Goal: Transaction & Acquisition: Obtain resource

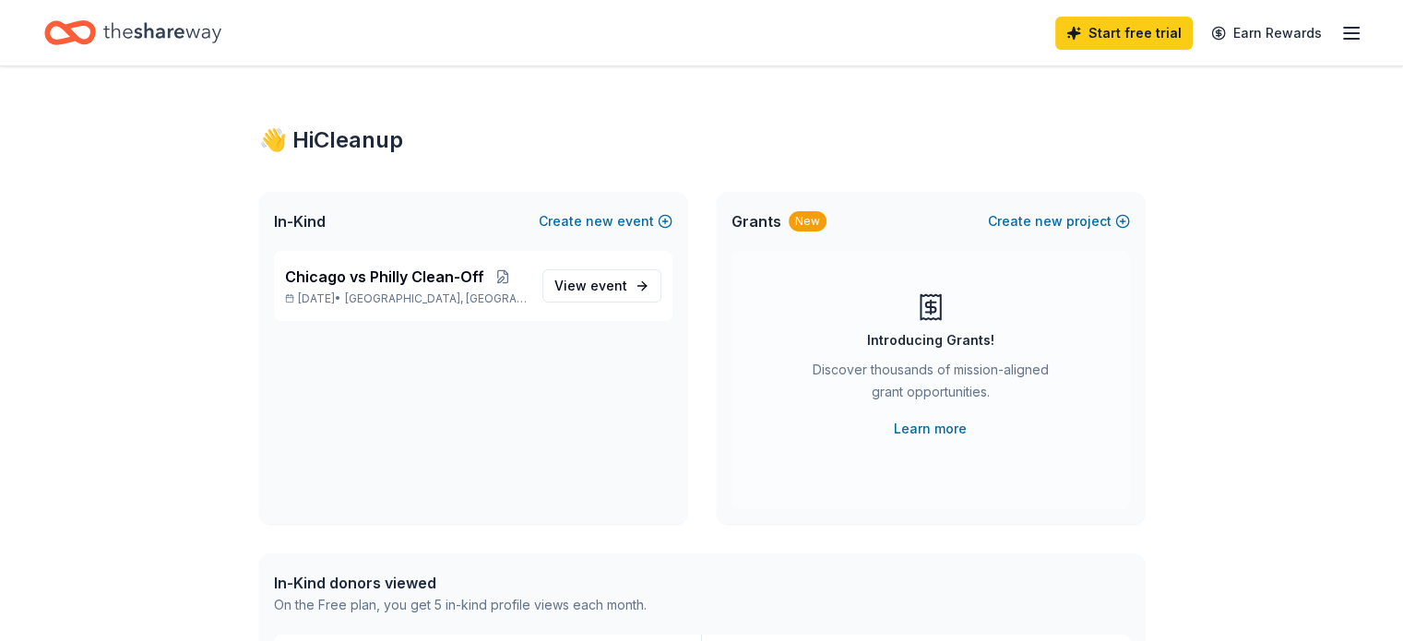
click at [592, 291] on span "event" at bounding box center [608, 286] width 37 height 16
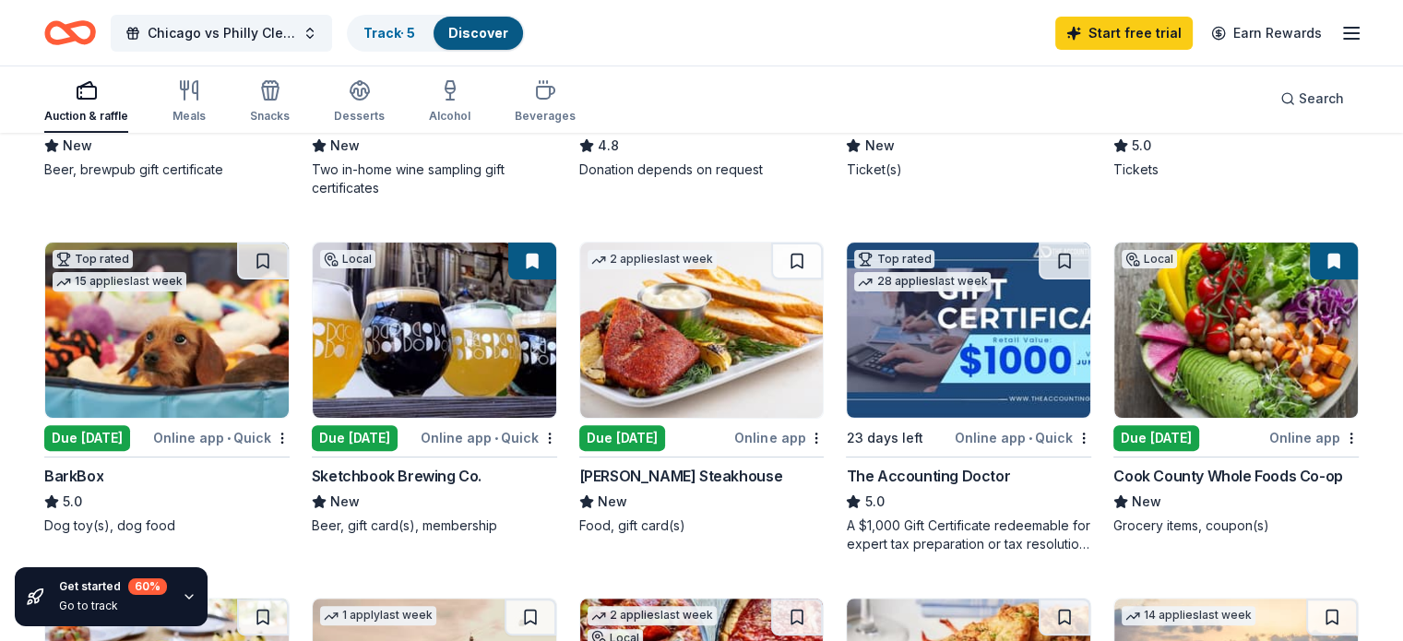
scroll to position [478, 0]
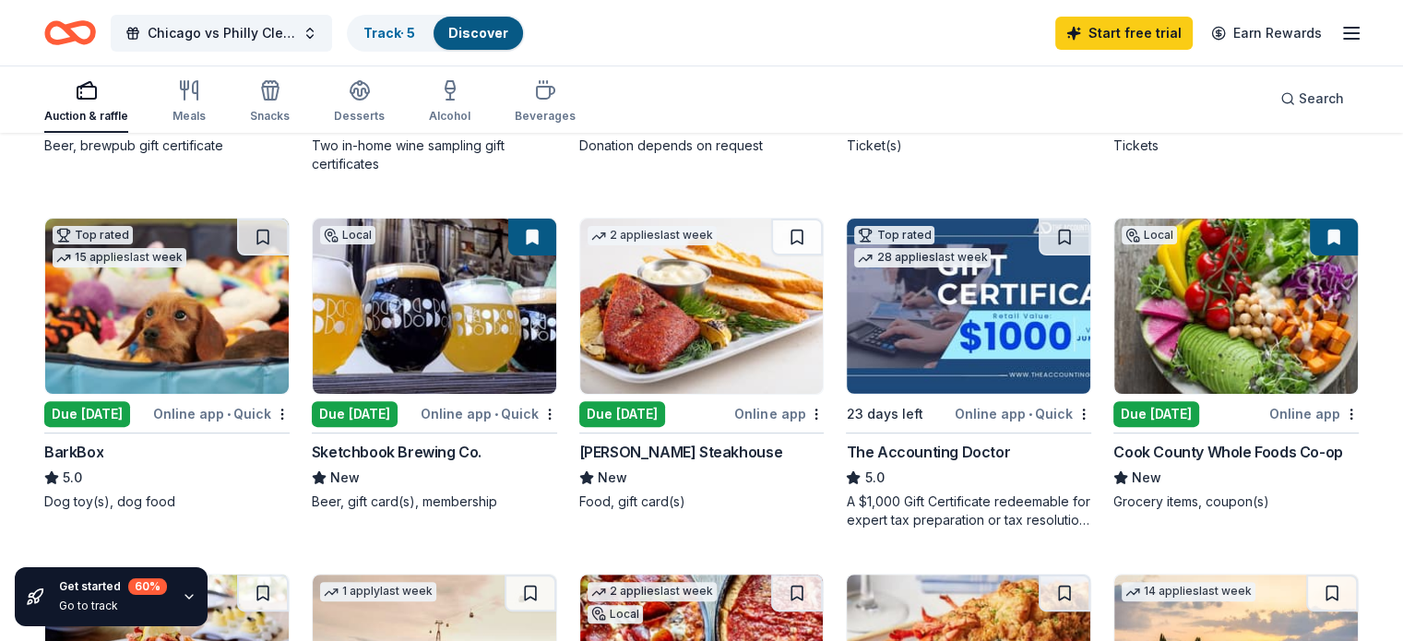
click at [1277, 306] on img at bounding box center [1236, 306] width 244 height 175
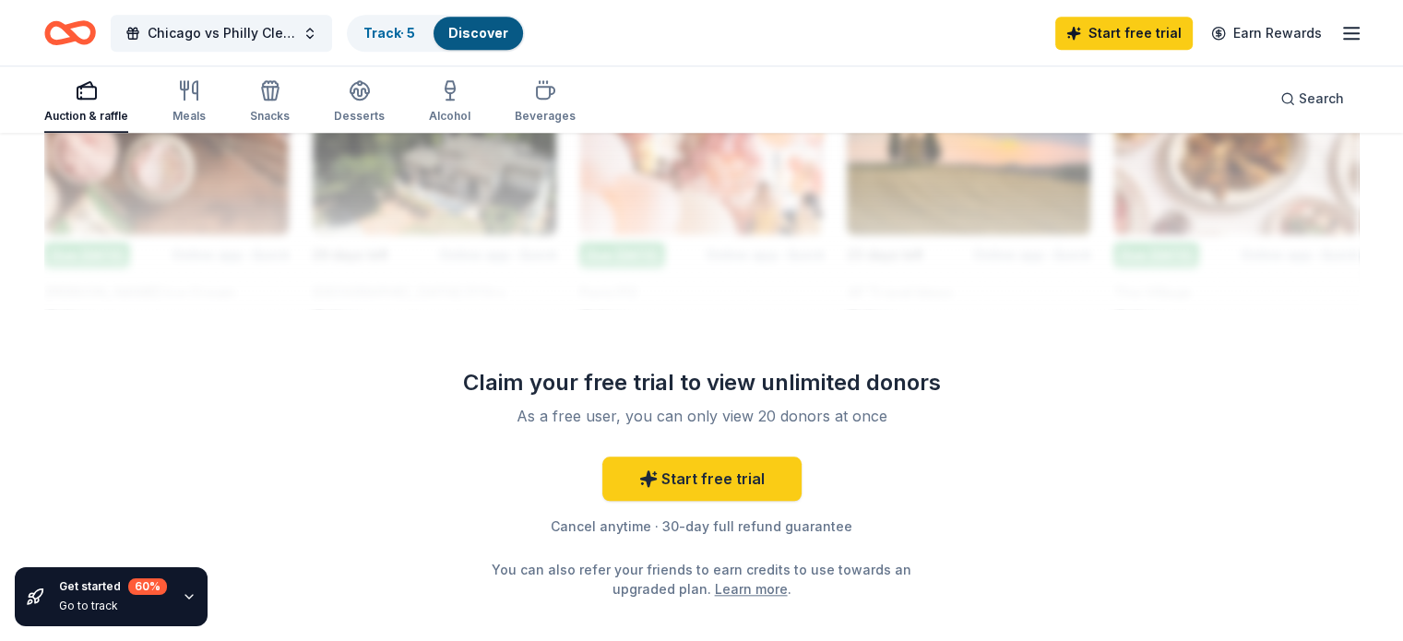
scroll to position [1775, 0]
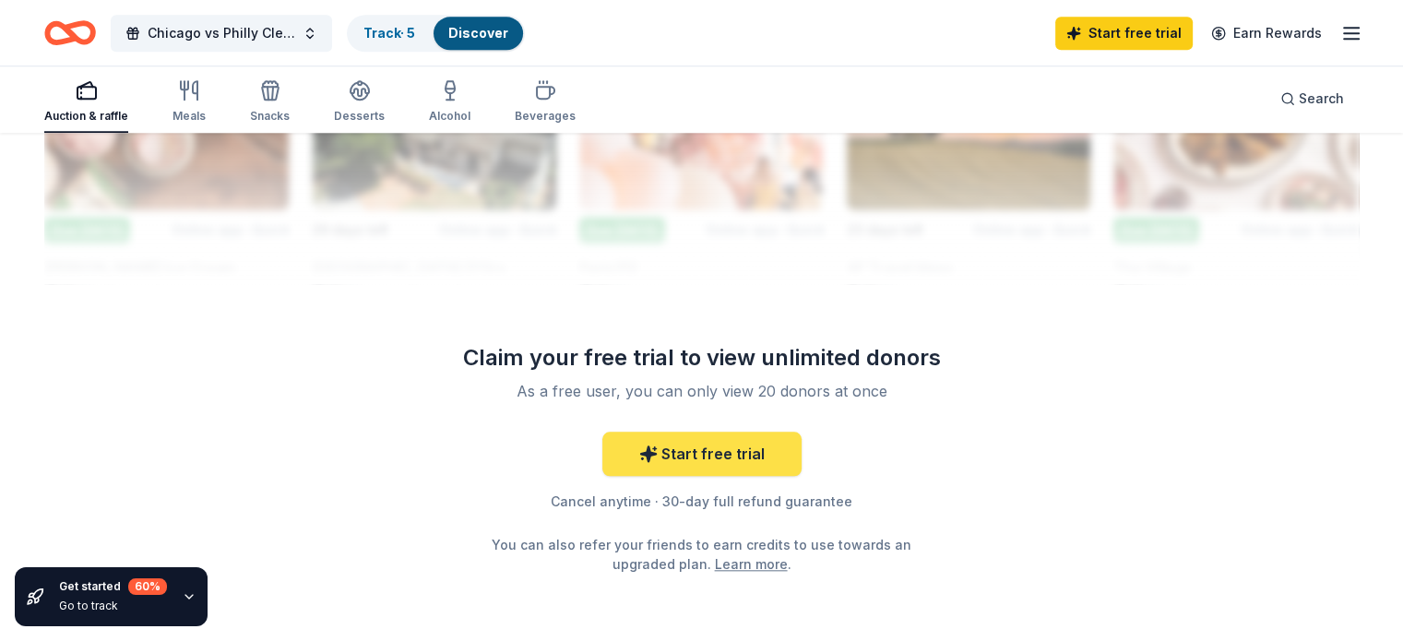
click at [704, 452] on link "Start free trial" at bounding box center [701, 454] width 199 height 44
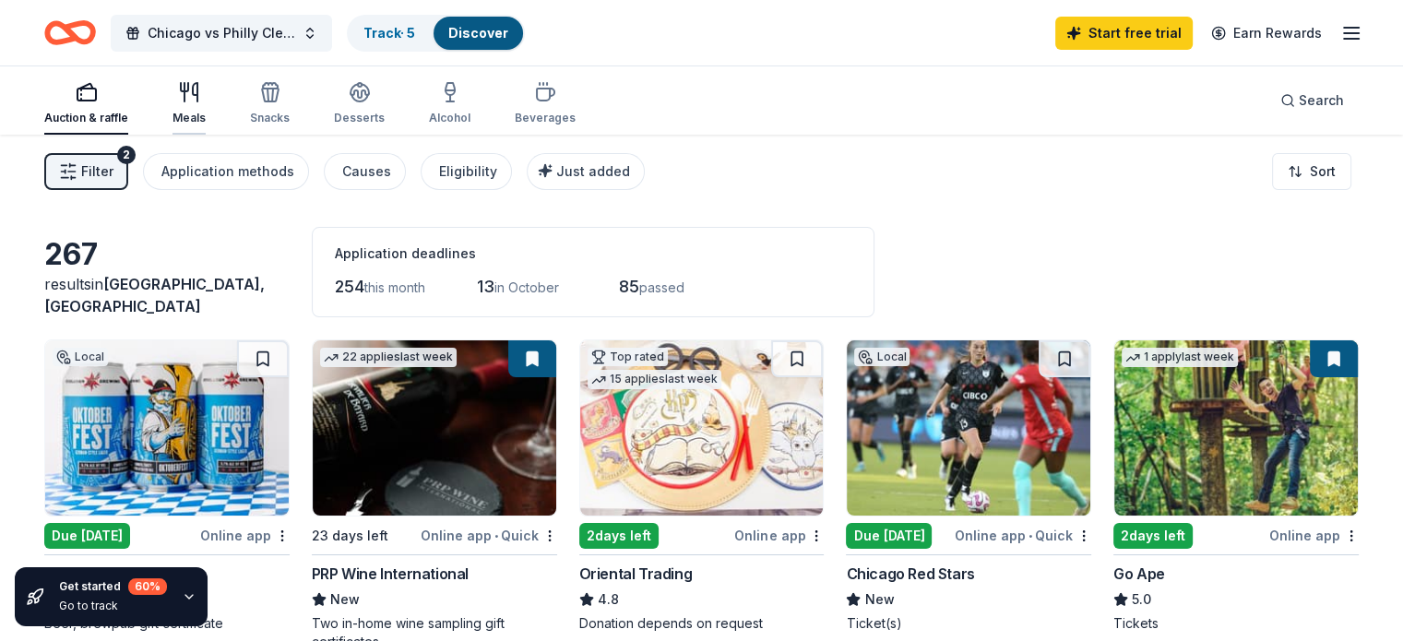
click at [200, 89] on icon "button" at bounding box center [189, 92] width 22 height 22
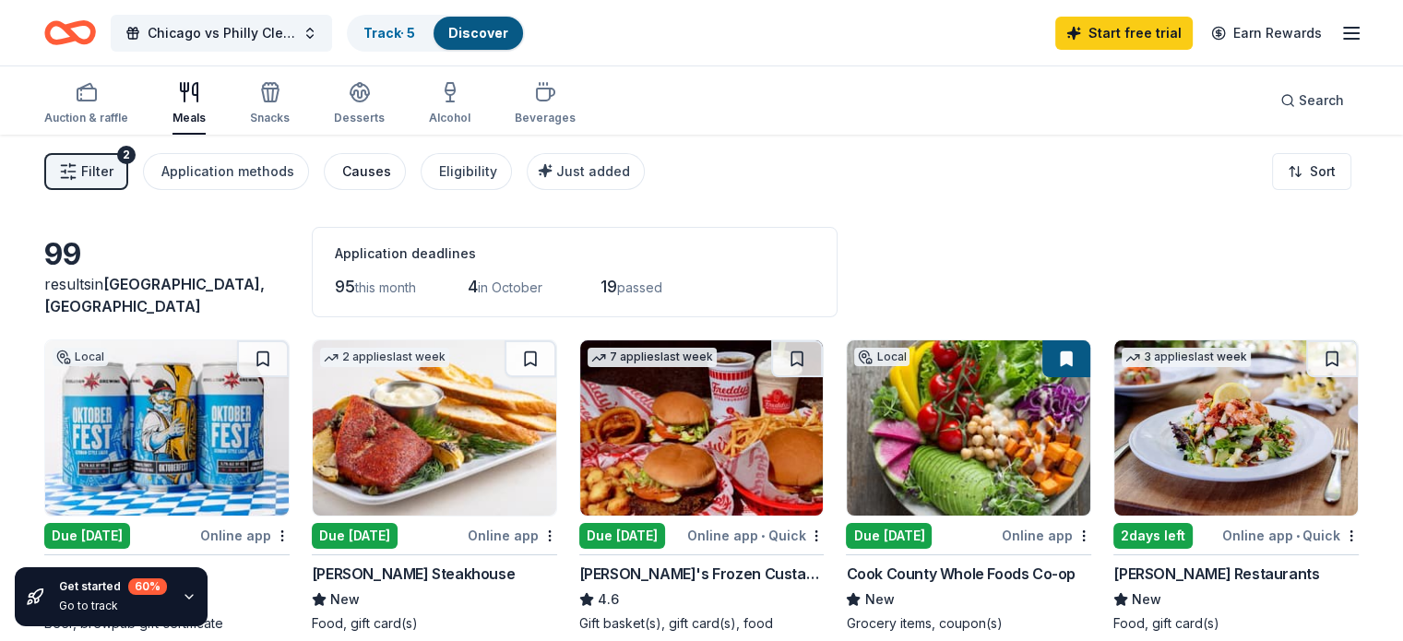
click at [368, 168] on div "Causes" at bounding box center [366, 172] width 49 height 22
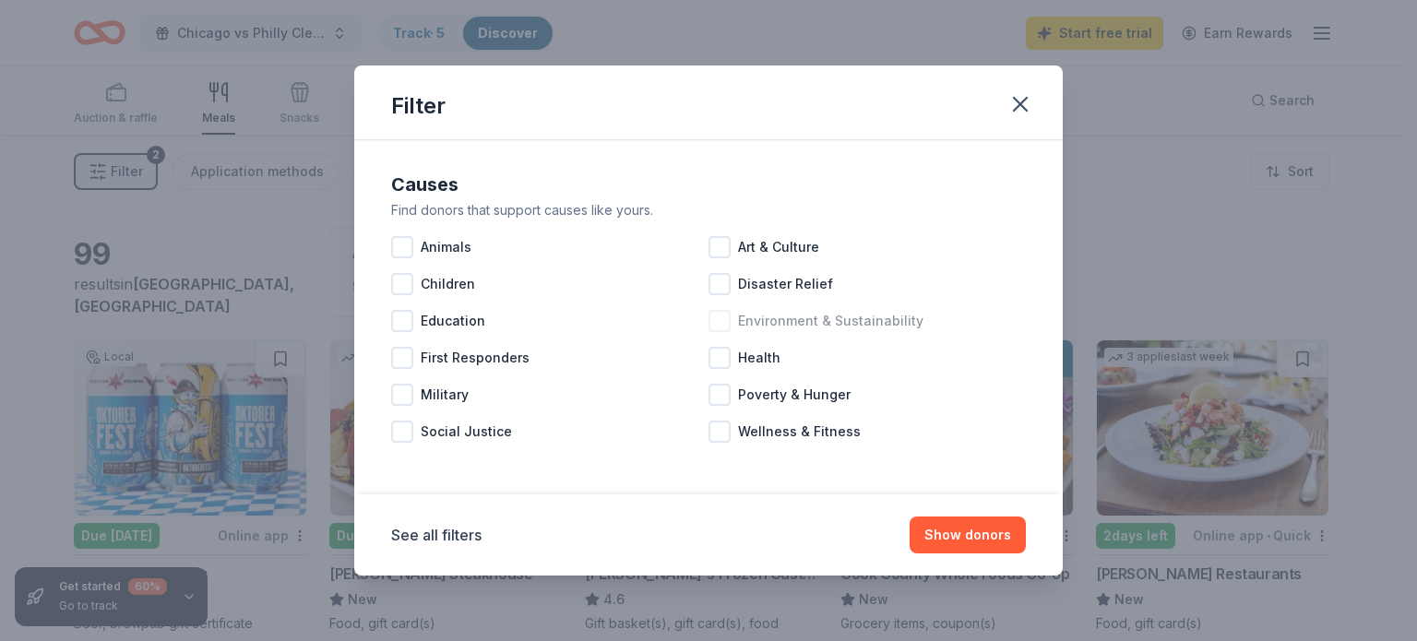
click at [727, 317] on div at bounding box center [719, 321] width 22 height 22
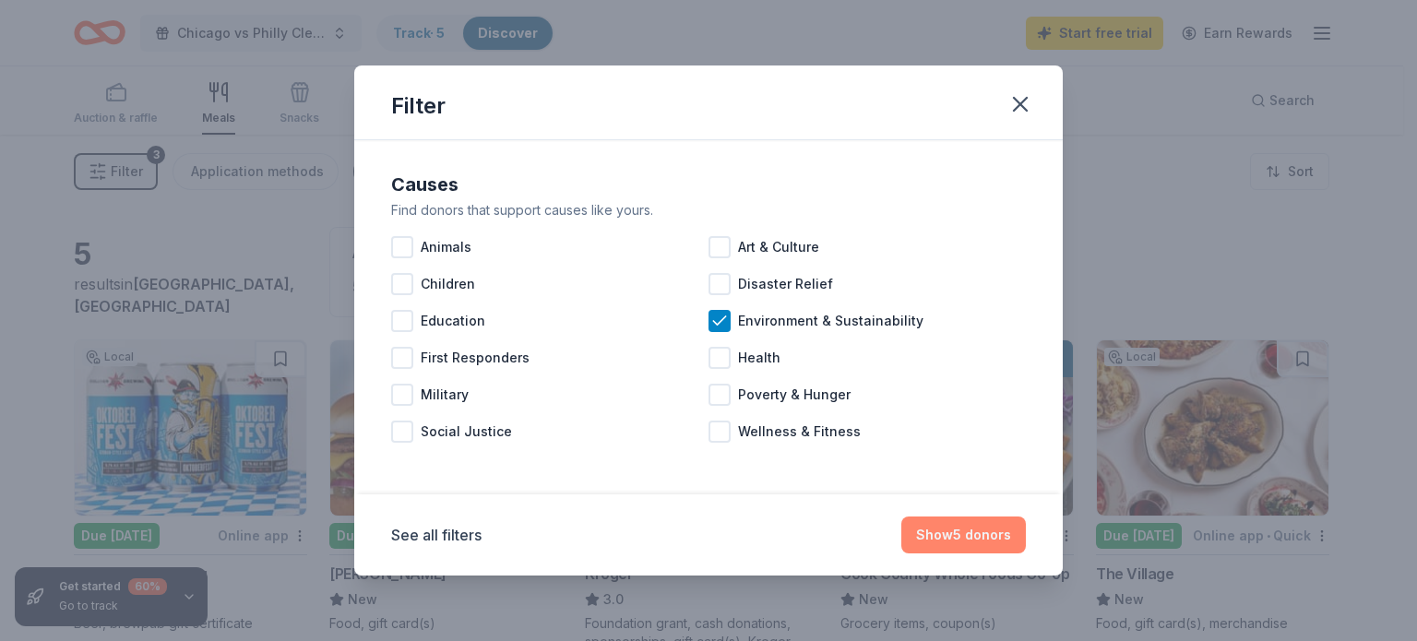
click at [968, 531] on button "Show 5 donors" at bounding box center [963, 535] width 125 height 37
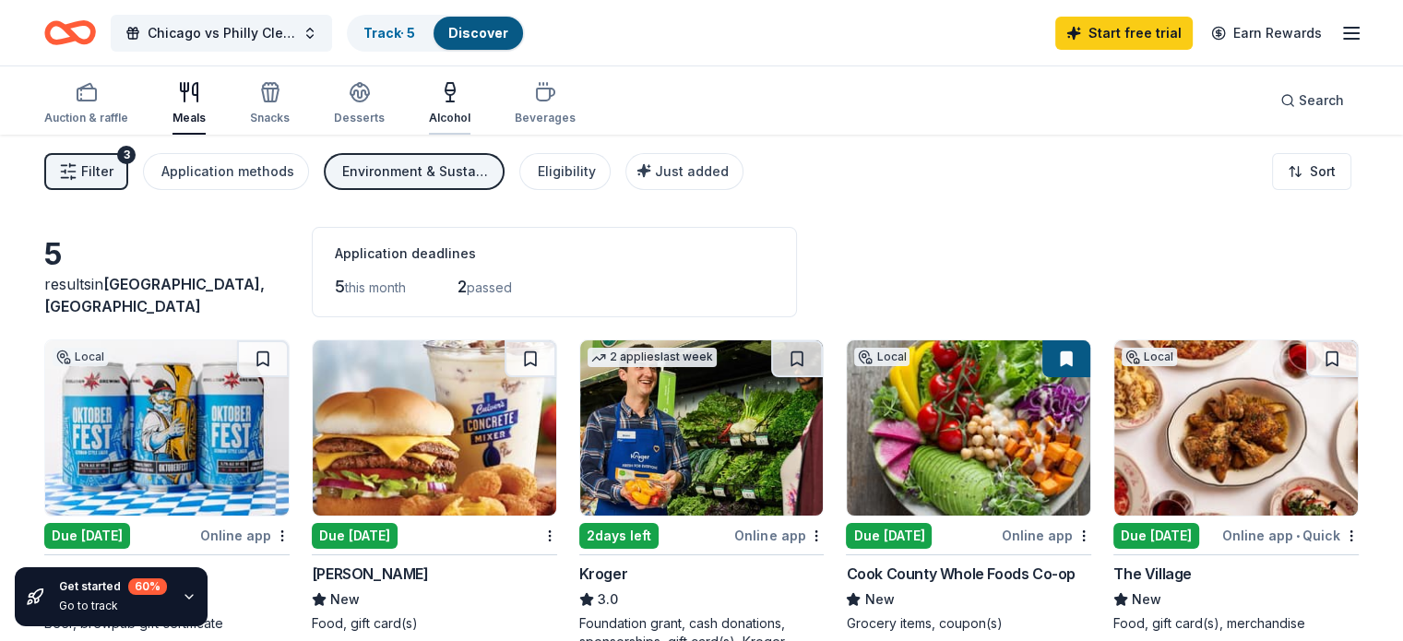
click at [461, 99] on icon "button" at bounding box center [450, 92] width 22 height 22
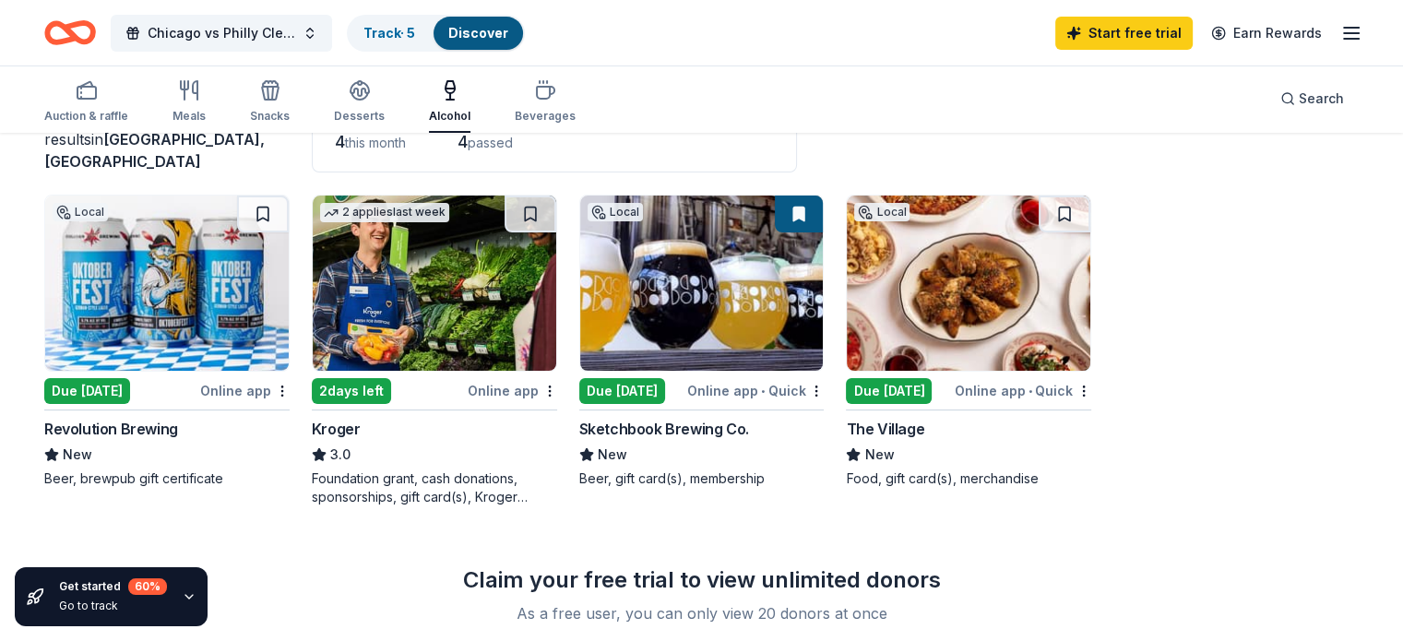
scroll to position [141, 0]
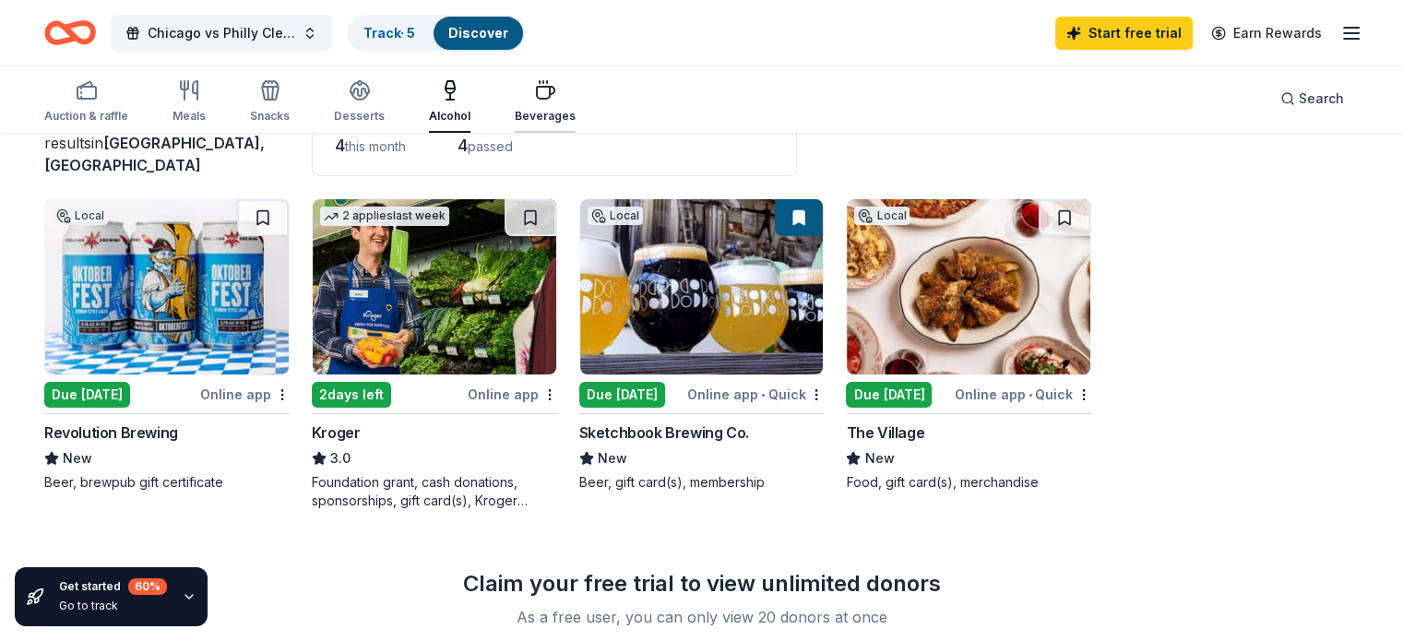
click at [556, 98] on icon "button" at bounding box center [545, 90] width 22 height 22
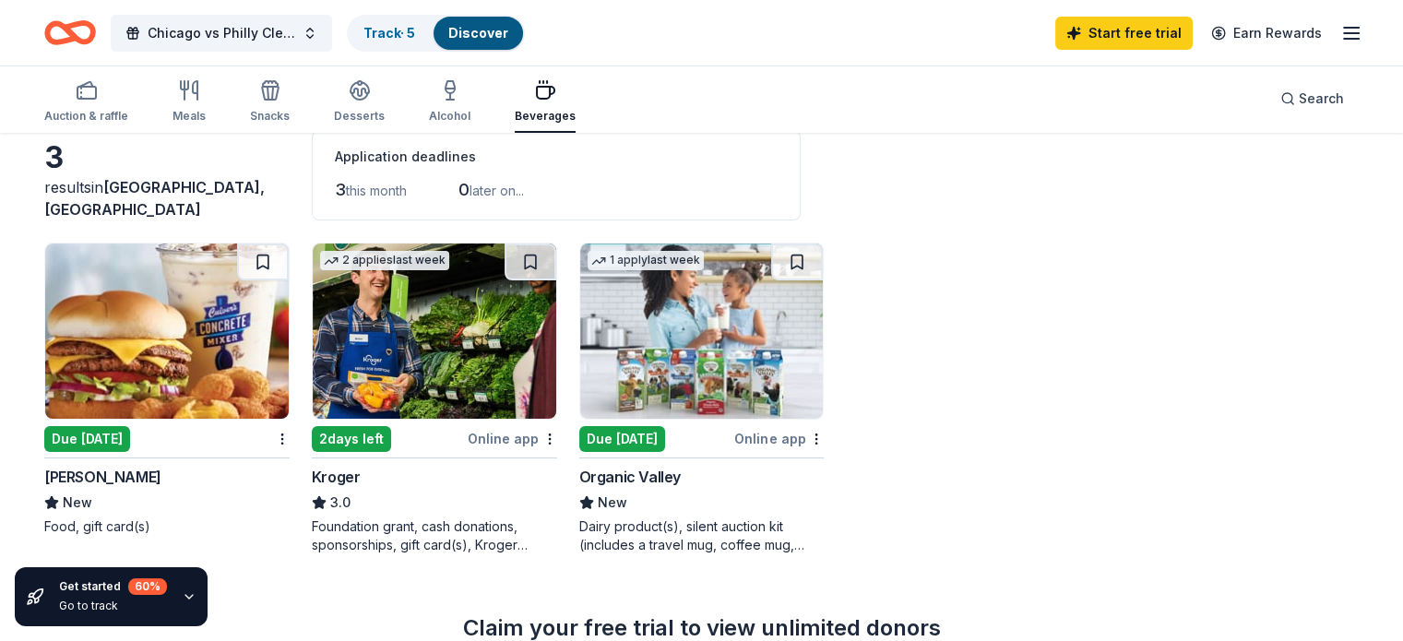
scroll to position [99, 0]
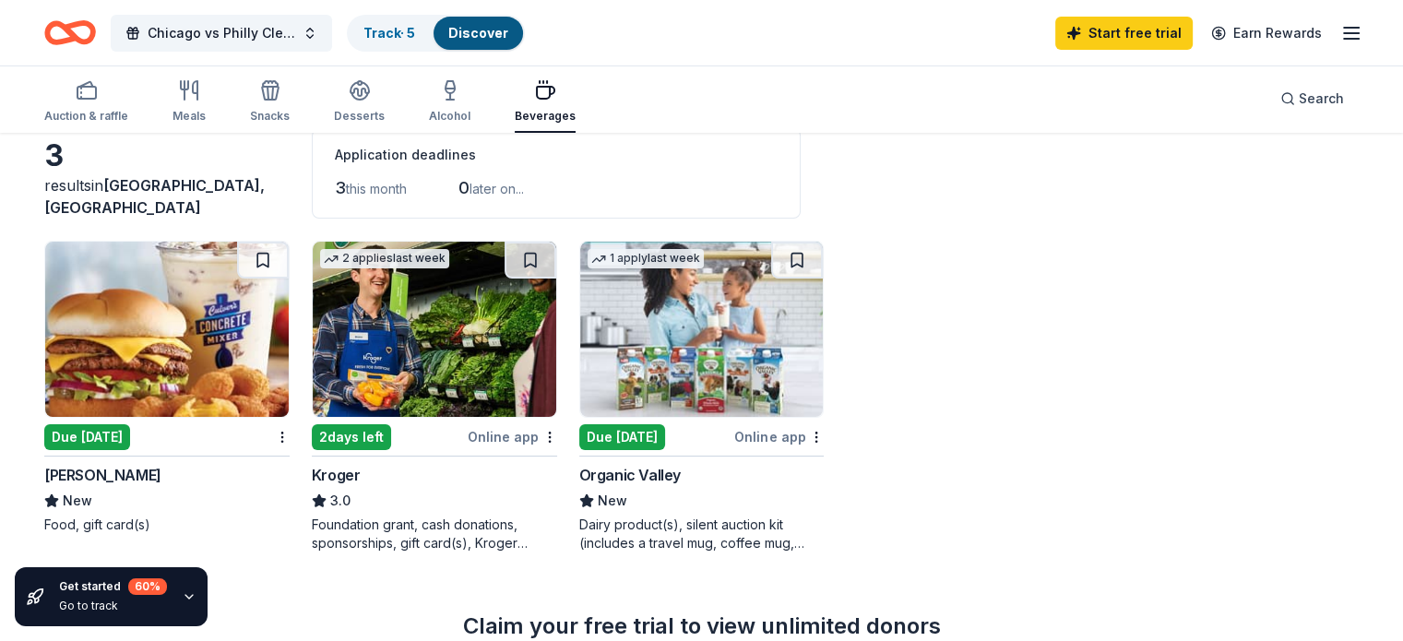
click at [432, 406] on img at bounding box center [435, 329] width 244 height 175
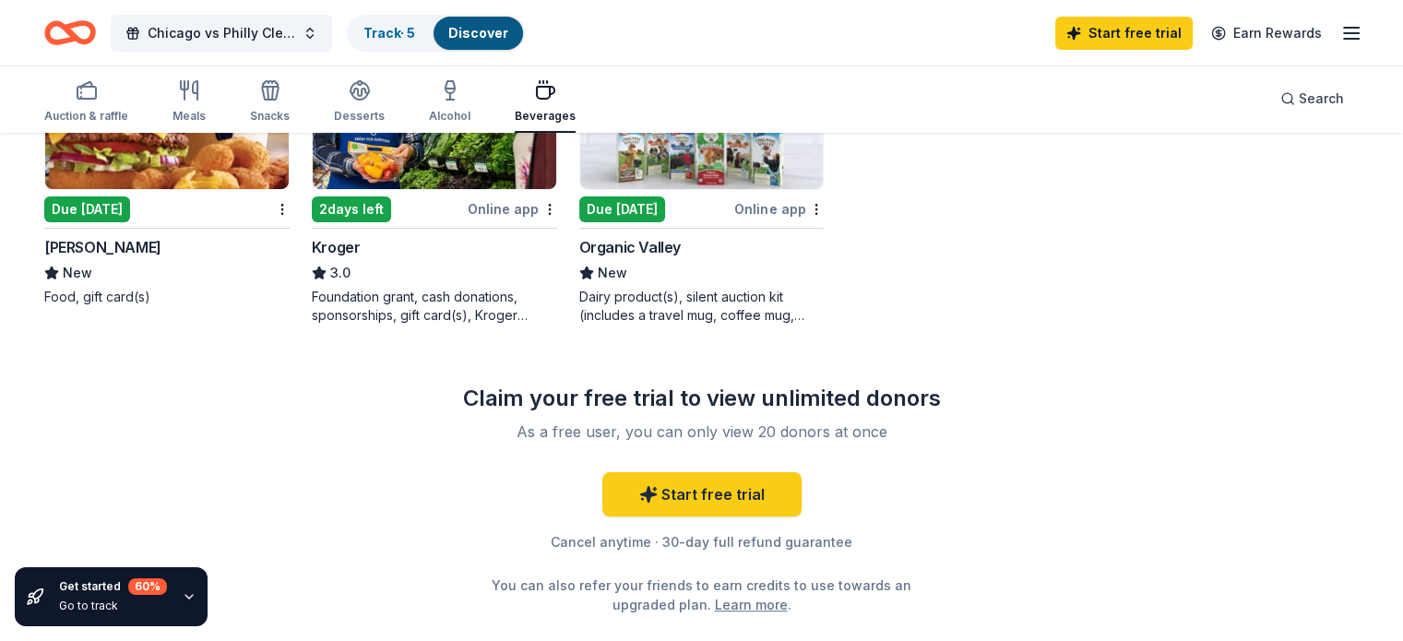
scroll to position [0, 0]
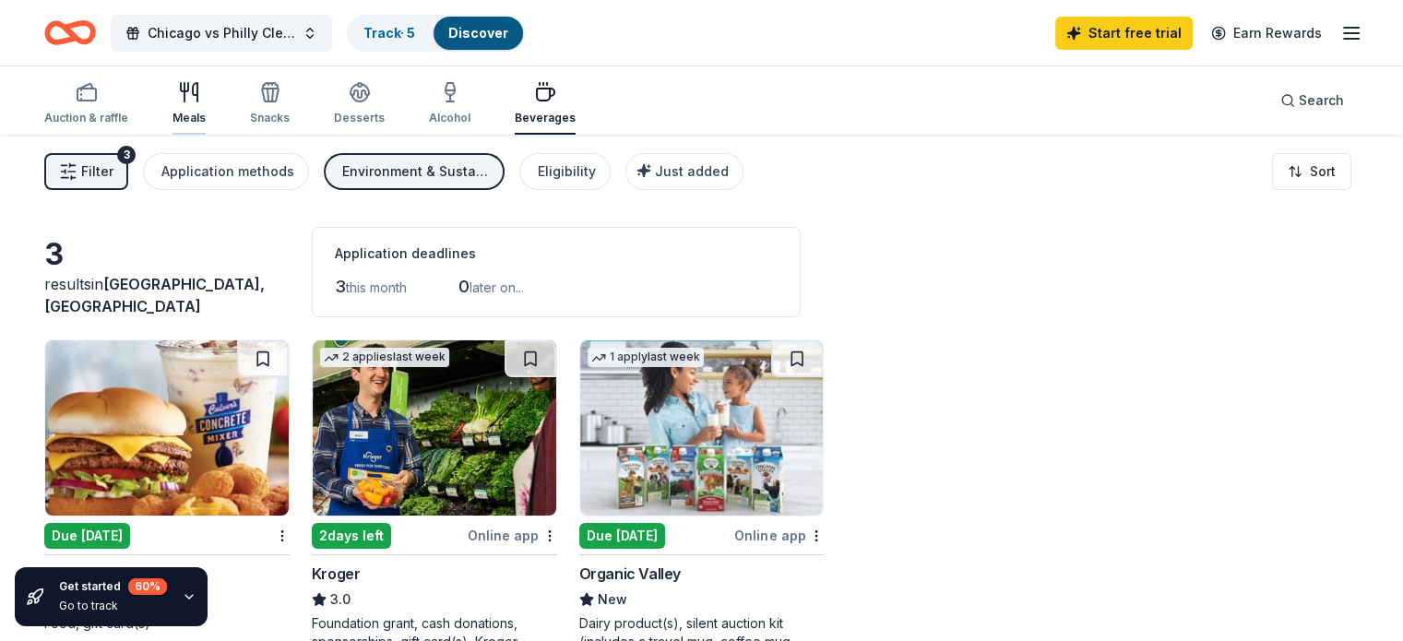
click at [200, 99] on icon "button" at bounding box center [189, 92] width 22 height 22
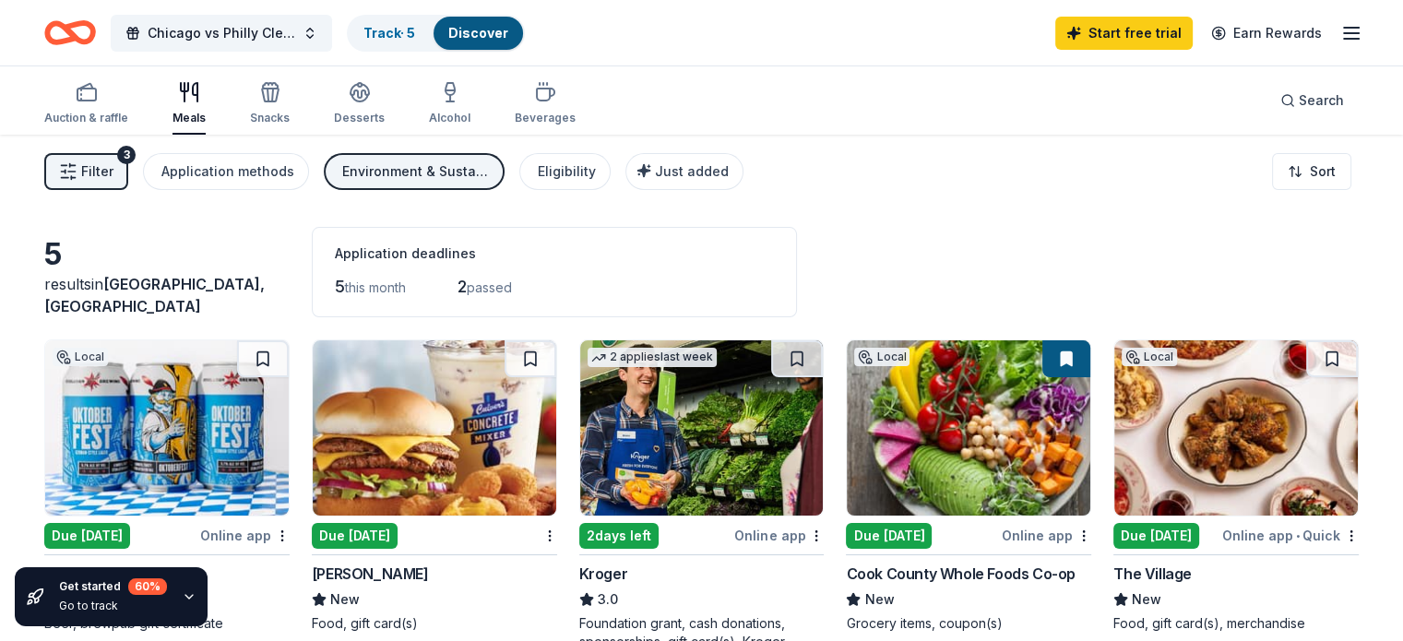
click at [420, 169] on div "Environment & Sustainability" at bounding box center [416, 172] width 148 height 22
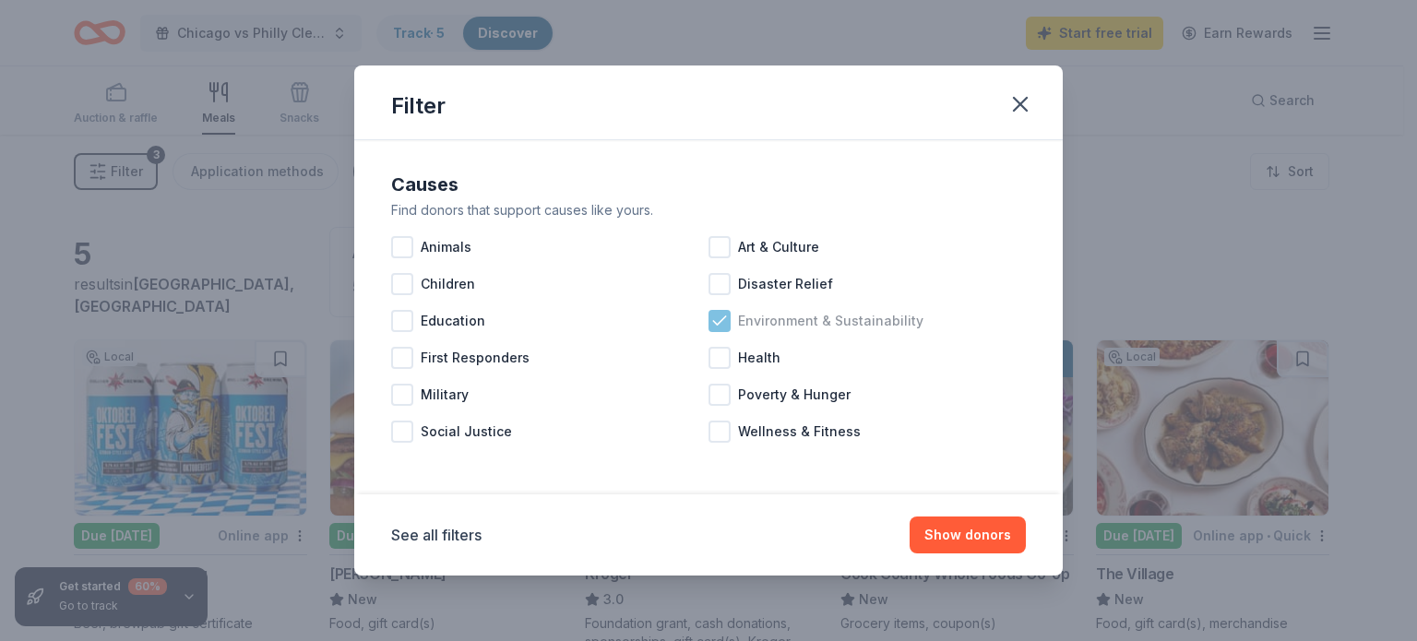
click at [722, 320] on icon at bounding box center [719, 320] width 12 height 8
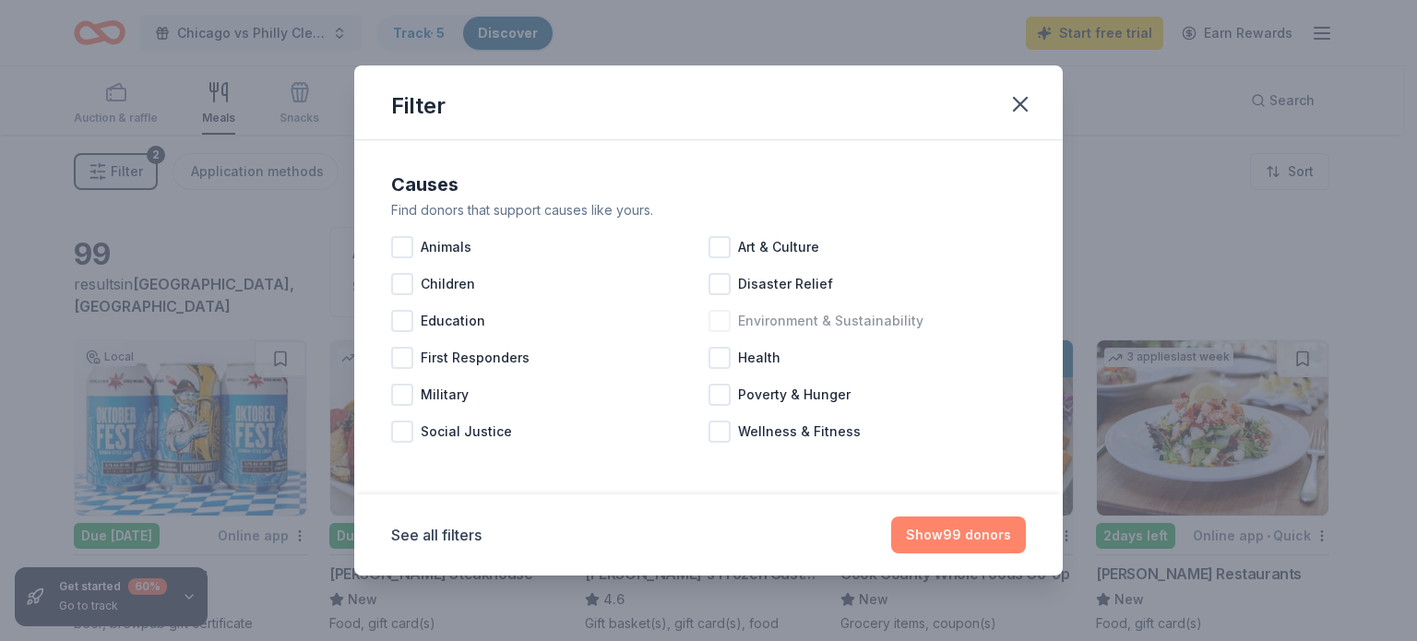
click at [950, 535] on button "Show 99 donors" at bounding box center [958, 535] width 135 height 37
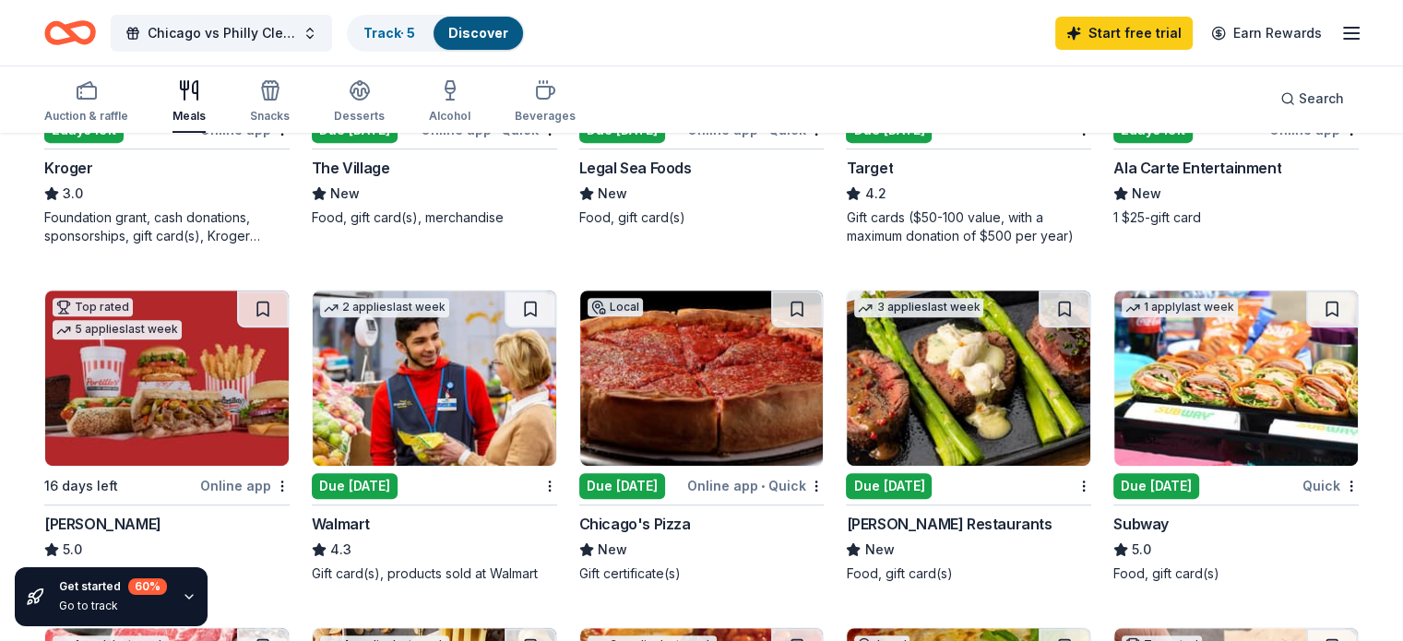
scroll to position [851, 0]
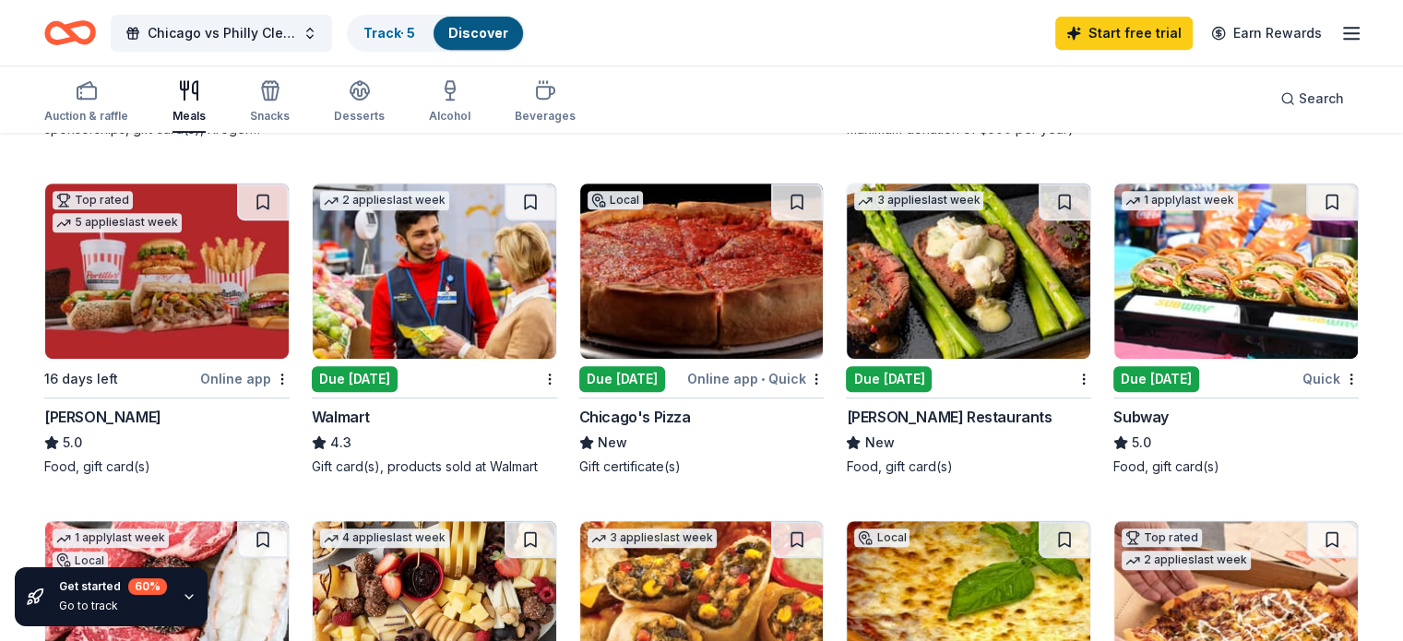
drag, startPoint x: 1401, startPoint y: 287, endPoint x: 1399, endPoint y: 382, distance: 95.0
click at [1399, 382] on div "99 results in [GEOGRAPHIC_DATA], [GEOGRAPHIC_DATA] Application deadlines 95 thi…" at bounding box center [701, 441] width 1403 height 2314
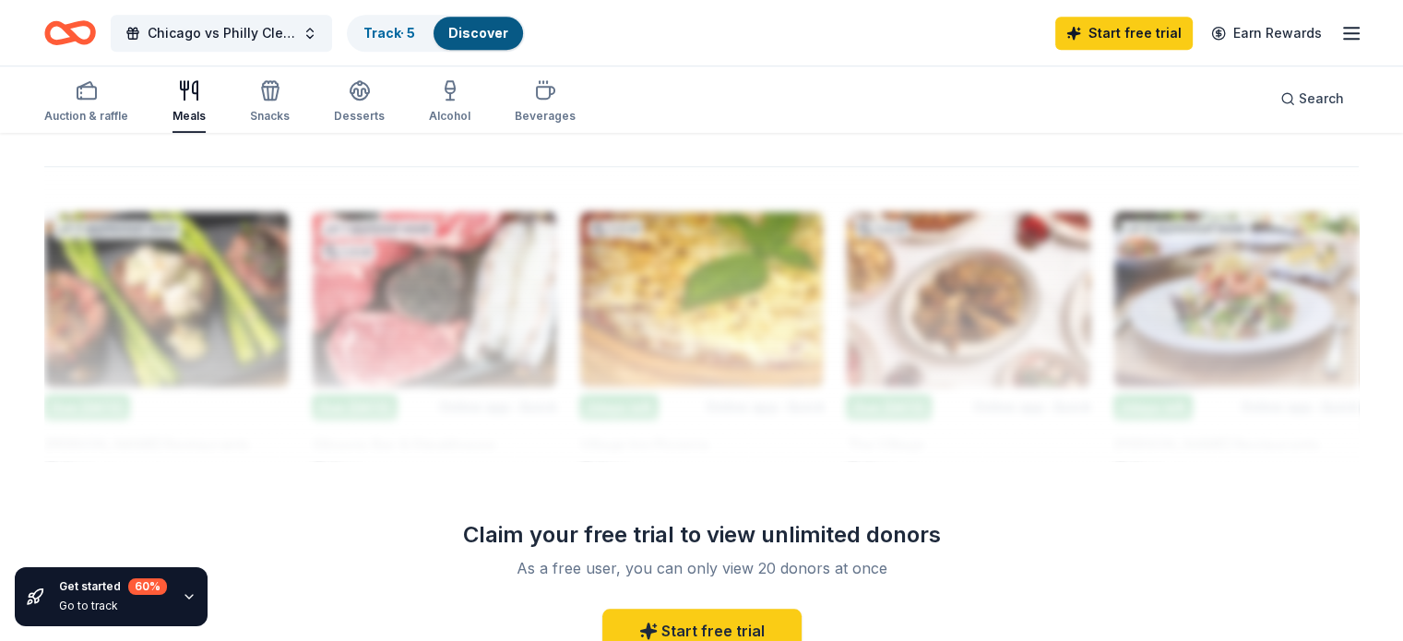
scroll to position [0, 0]
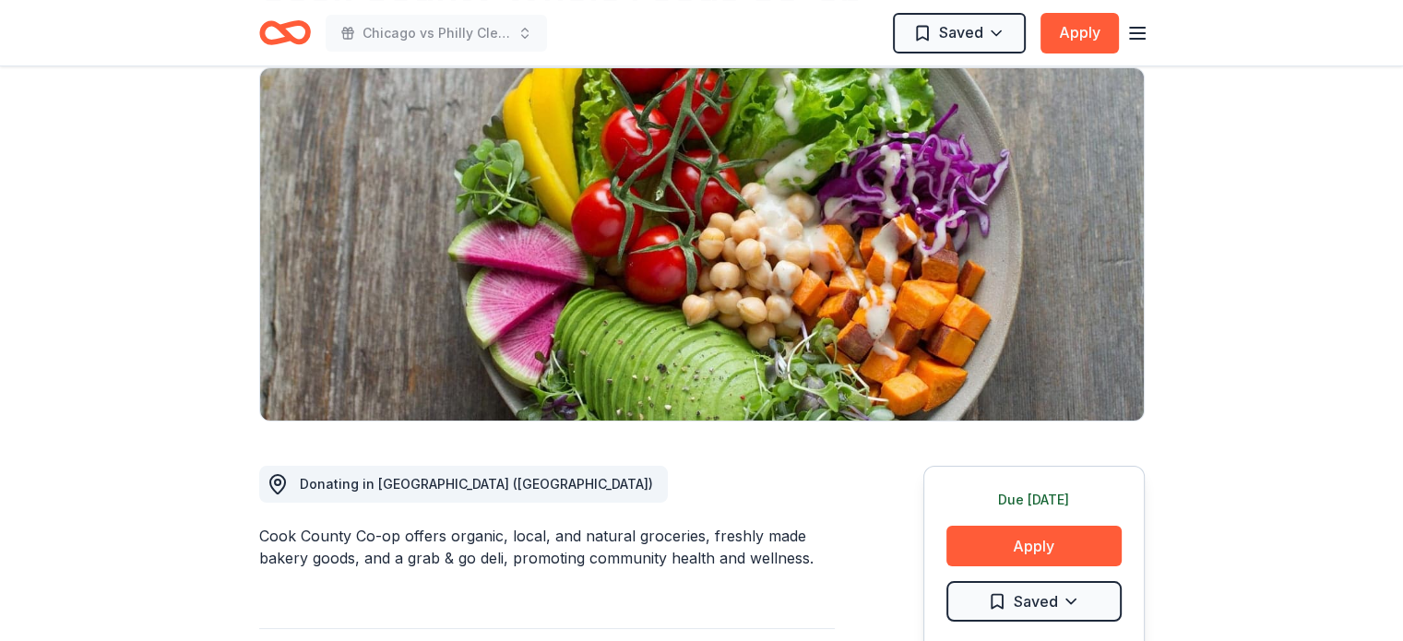
scroll to position [1, 0]
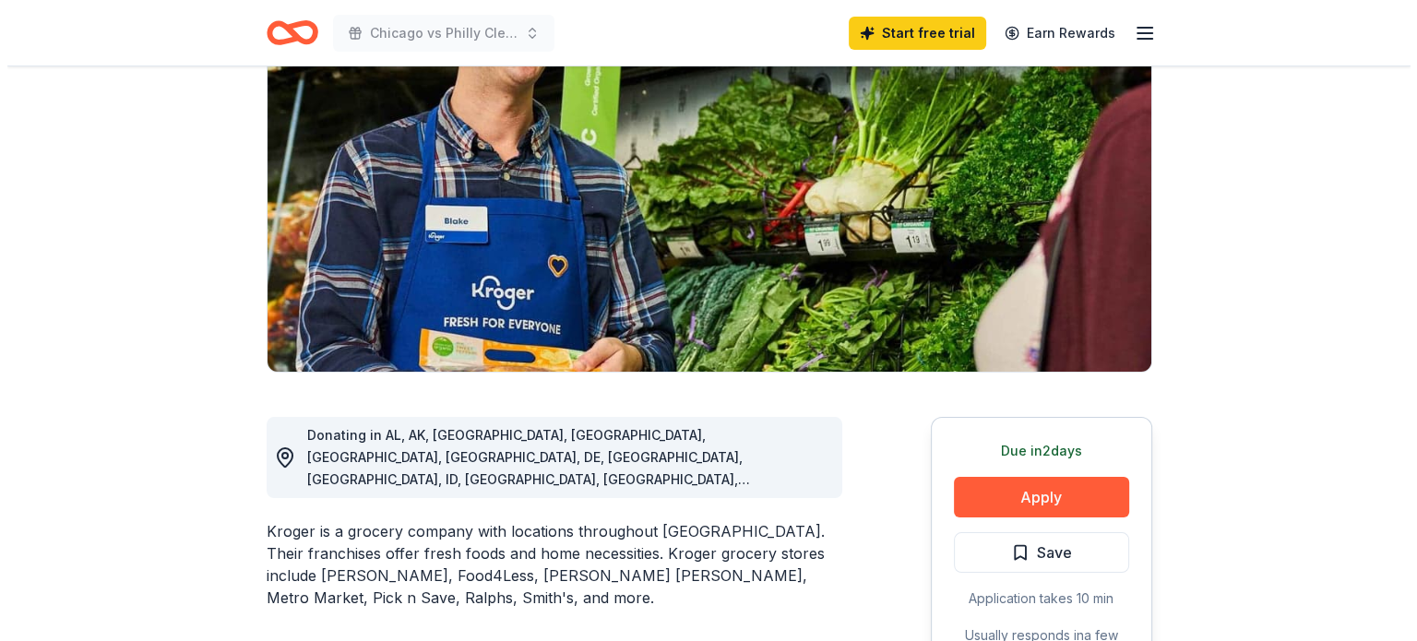
scroll to position [196, 0]
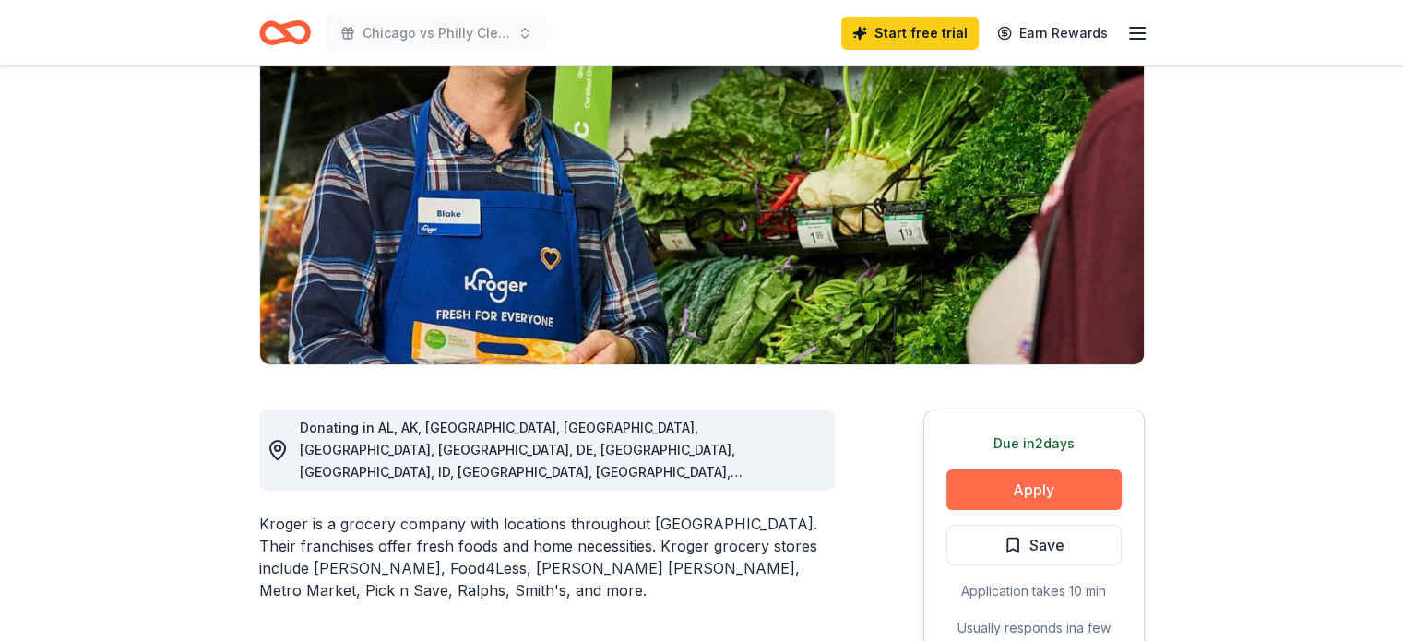
click at [1007, 478] on button "Apply" at bounding box center [1033, 490] width 175 height 41
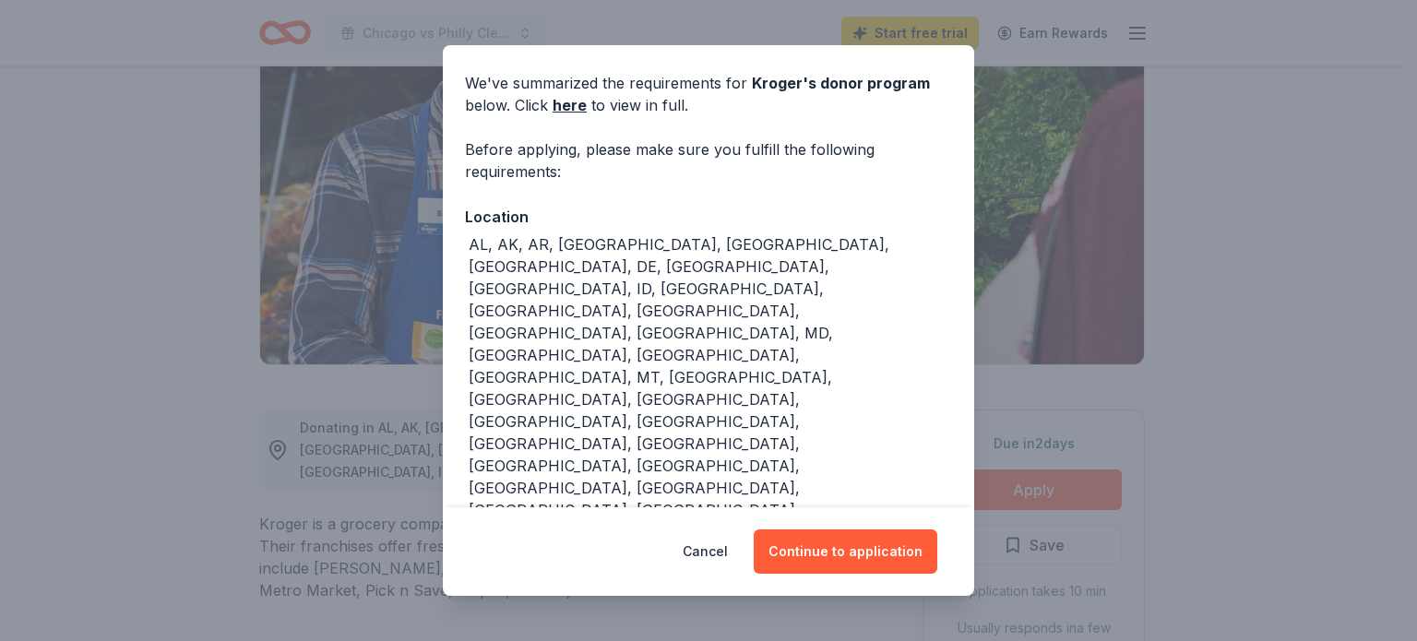
scroll to position [144, 0]
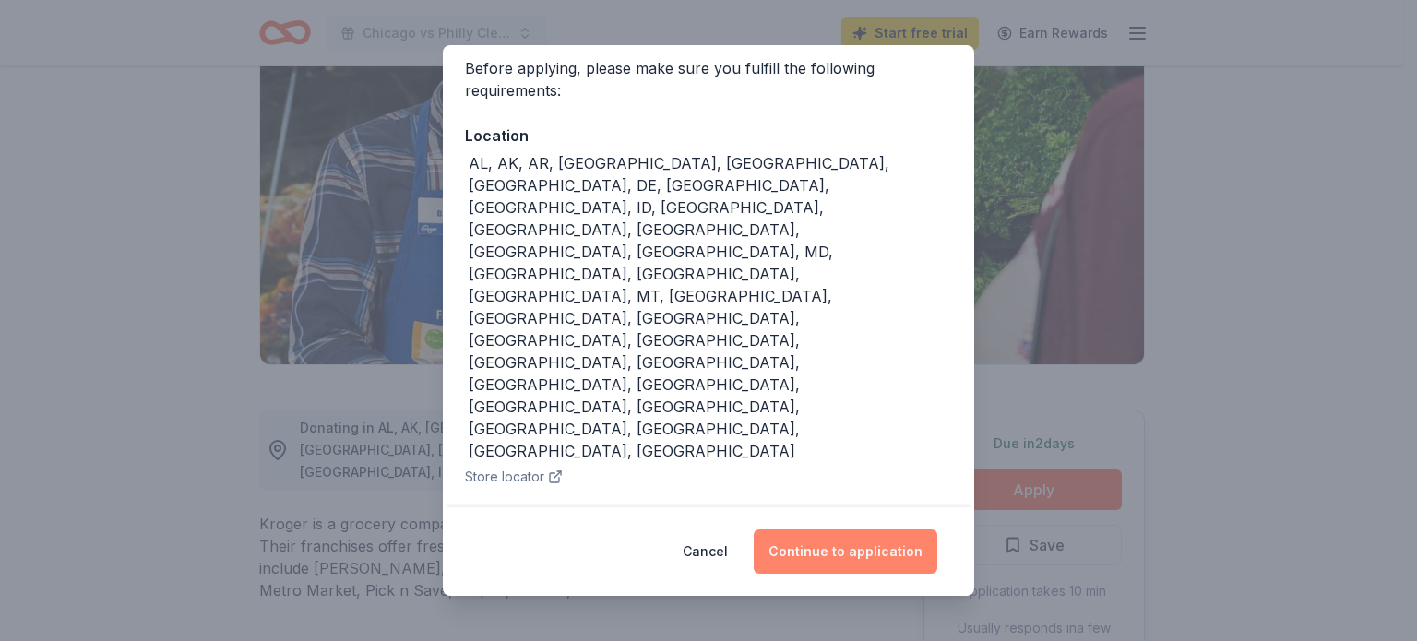
click at [871, 542] on button "Continue to application" at bounding box center [846, 552] width 184 height 44
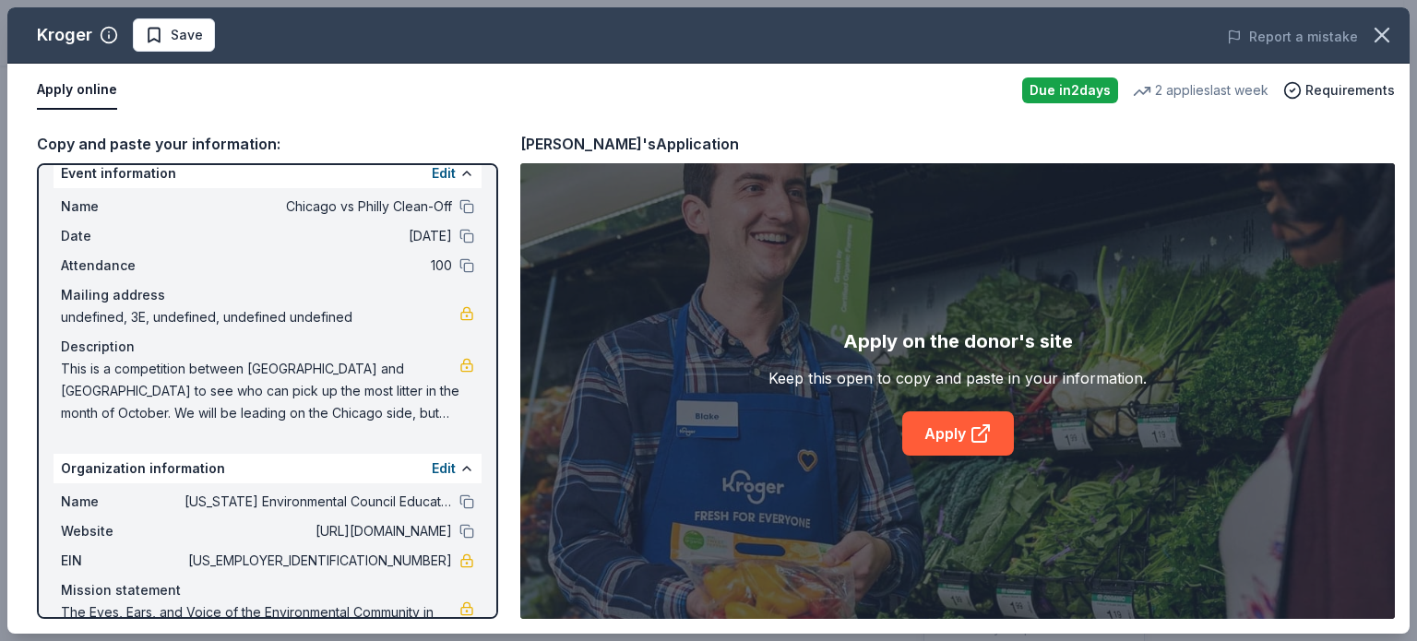
scroll to position [70, 0]
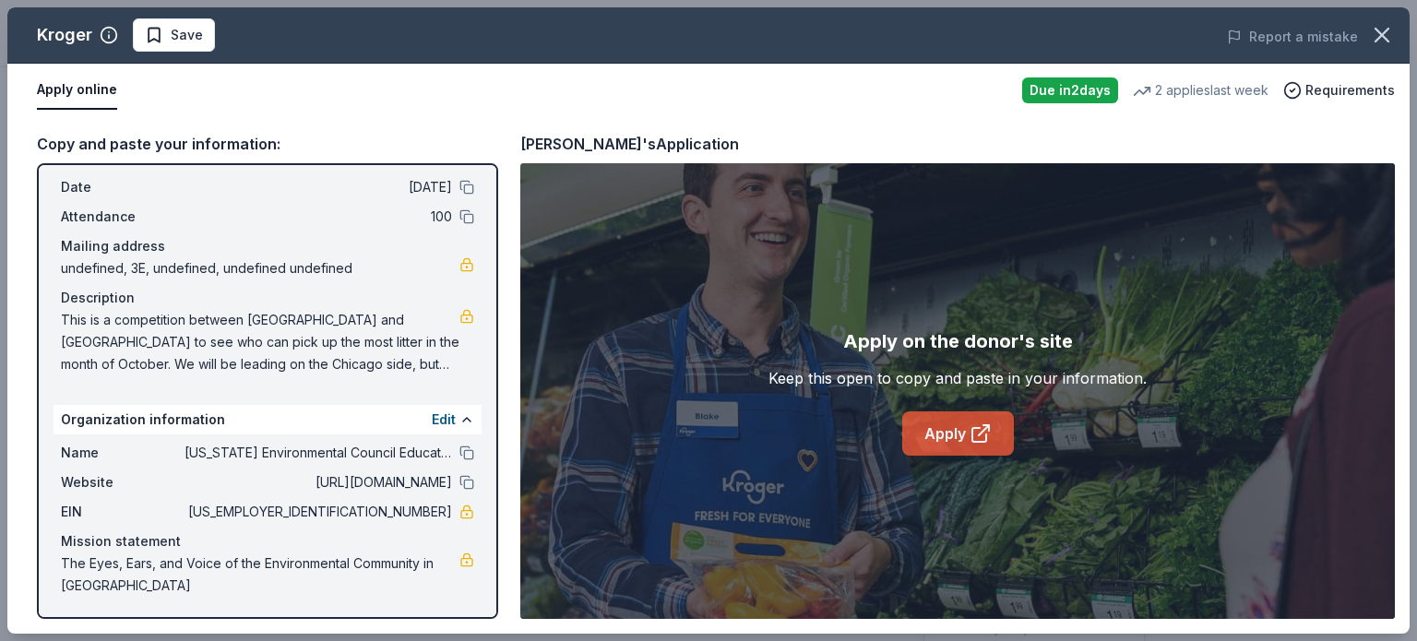
click at [967, 431] on link "Apply" at bounding box center [958, 433] width 112 height 44
